Goal: Task Accomplishment & Management: Use online tool/utility

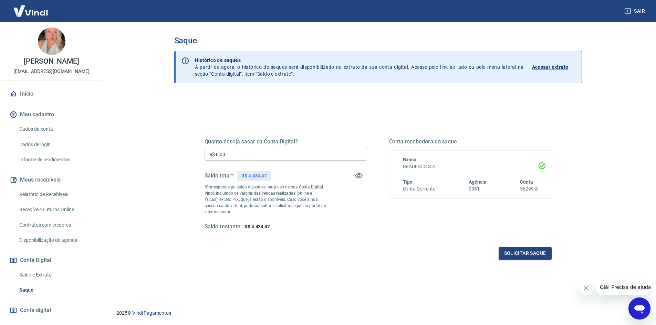
click at [253, 154] on input "R$ 0,00" at bounding box center [285, 154] width 162 height 13
drag, startPoint x: 240, startPoint y: 155, endPoint x: 187, endPoint y: 144, distance: 54.5
click at [187, 144] on div "Quanto deseja sacar da Conta Digital? R$ 0,00 ​ Saldo total*: R$ 4.434,47 *Corr…" at bounding box center [377, 220] width 407 height 252
click at [245, 147] on div "Quanto deseja sacar da Conta Digital? R$ 0,00 ​ Saldo total*: R$ 4.434,47 *Corr…" at bounding box center [285, 184] width 162 height 92
click at [258, 153] on input "R$ 0,00" at bounding box center [285, 154] width 162 height 13
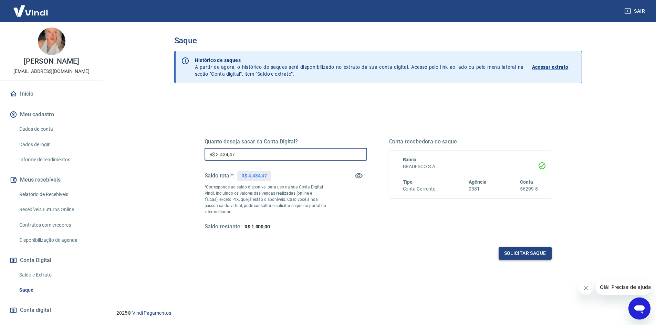
click at [536, 251] on button "Solicitar saque" at bounding box center [524, 253] width 53 height 13
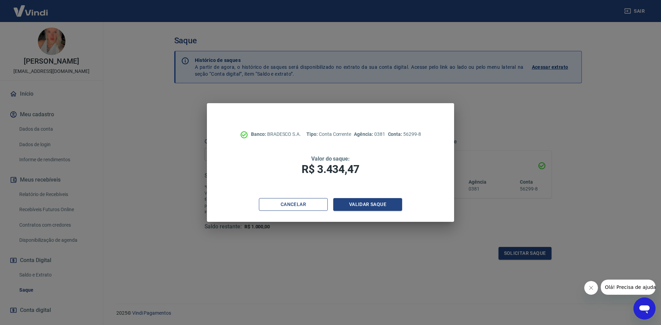
click at [296, 208] on button "Cancelar" at bounding box center [293, 204] width 69 height 13
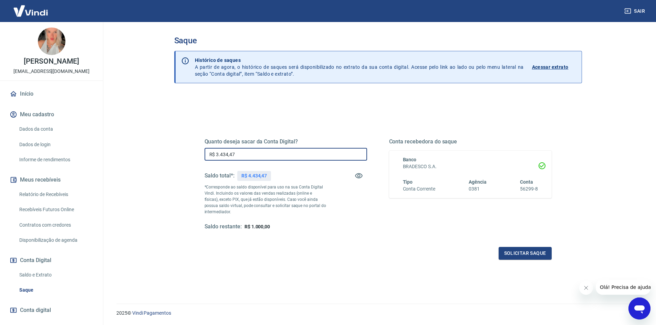
drag, startPoint x: 261, startPoint y: 156, endPoint x: 212, endPoint y: 151, distance: 49.8
click at [212, 151] on input "R$ 3.434,47" at bounding box center [285, 154] width 162 height 13
type input "R$ 2.934,47"
click at [533, 251] on button "Solicitar saque" at bounding box center [524, 253] width 53 height 13
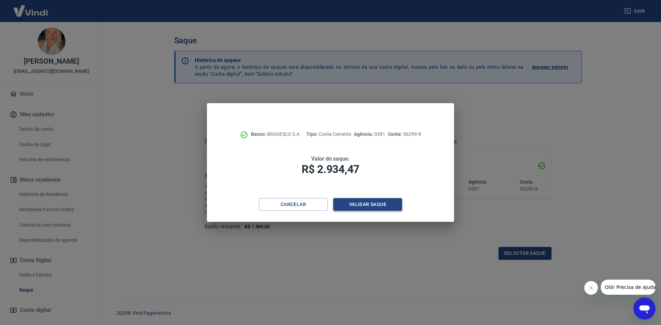
click at [359, 207] on button "Validar saque" at bounding box center [367, 204] width 69 height 13
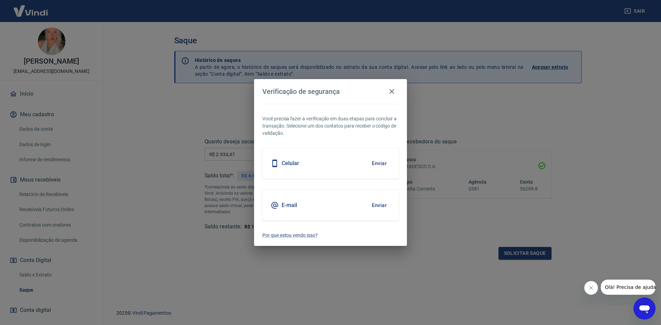
click at [382, 204] on button "Enviar" at bounding box center [379, 205] width 22 height 14
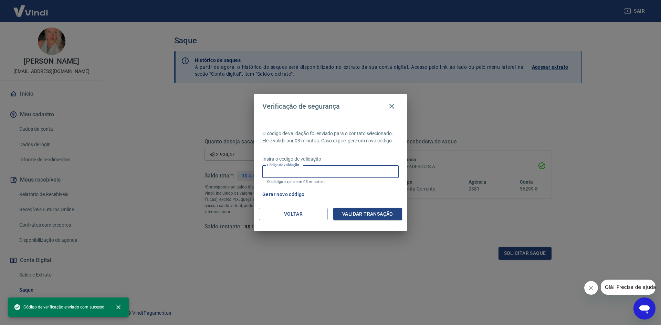
click at [306, 175] on input "Código de validação" at bounding box center [330, 172] width 136 height 13
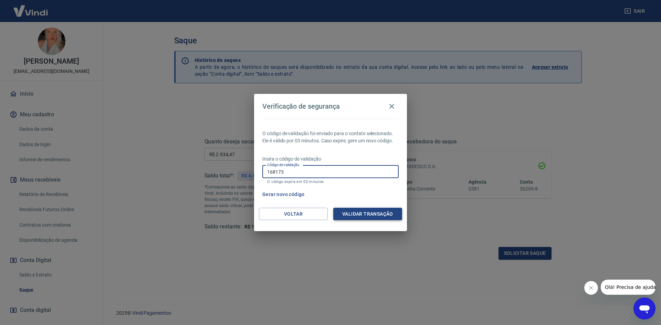
type input "168173"
click at [359, 215] on button "Validar transação" at bounding box center [367, 214] width 69 height 13
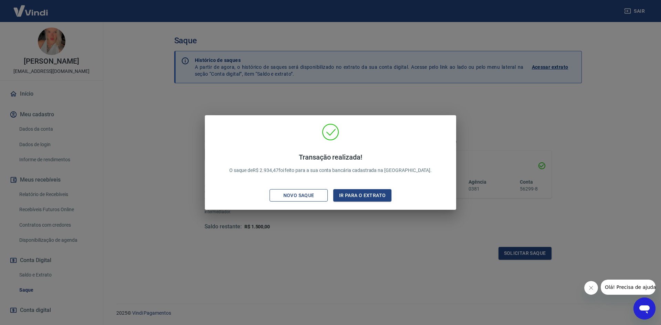
drag, startPoint x: 312, startPoint y: 193, endPoint x: 318, endPoint y: 165, distance: 28.5
click at [312, 193] on div "Novo saque" at bounding box center [298, 195] width 47 height 9
